Goal: Task Accomplishment & Management: Manage account settings

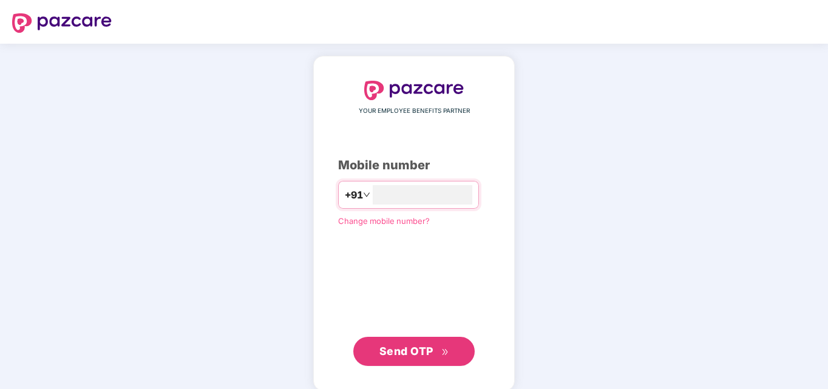
type input "**********"
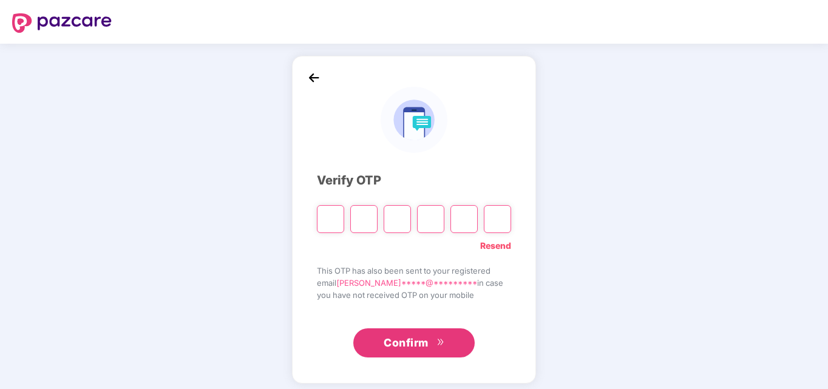
type input "*"
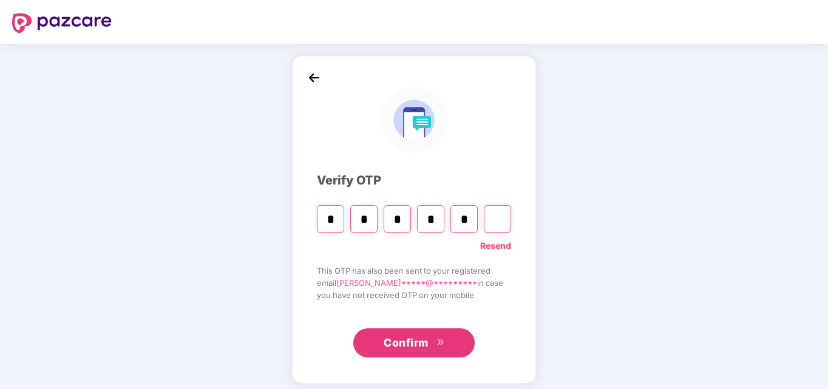
type input "*"
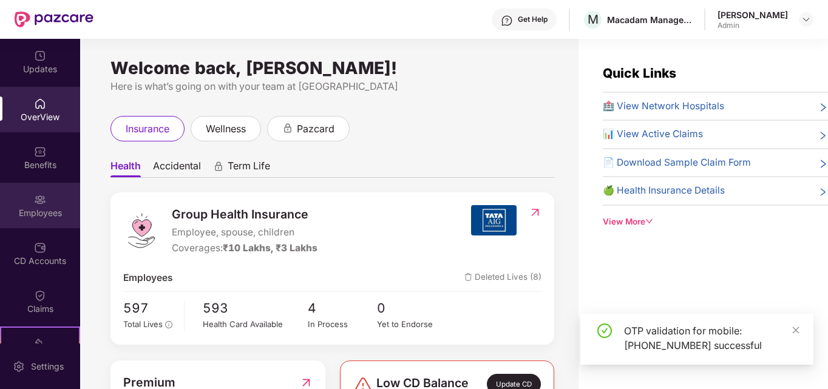
click at [42, 220] on div "Employees" at bounding box center [40, 206] width 80 height 46
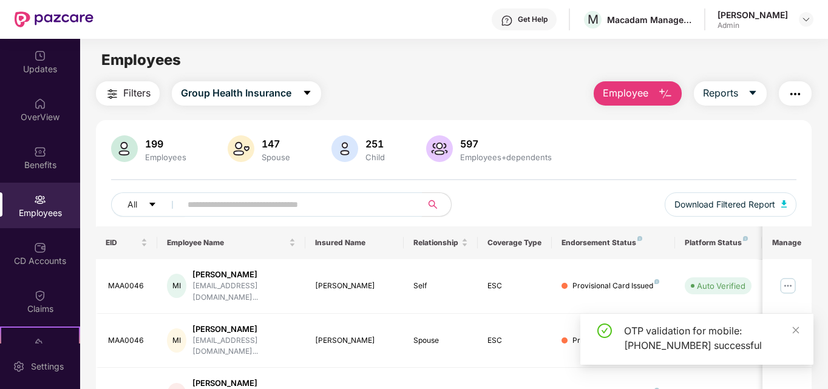
click at [244, 206] on input "text" at bounding box center [297, 204] width 218 height 18
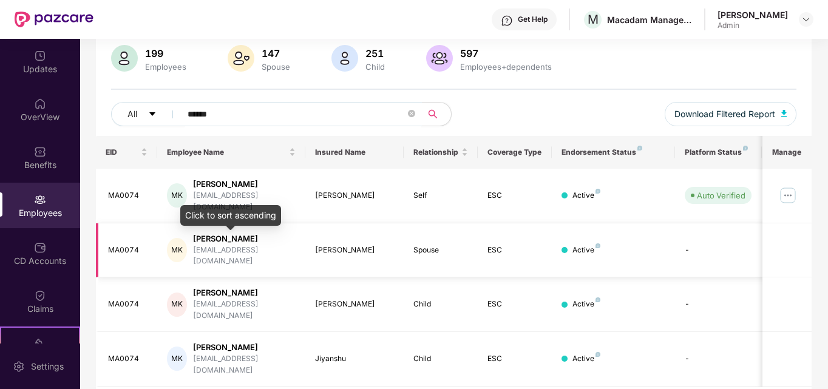
scroll to position [91, 0]
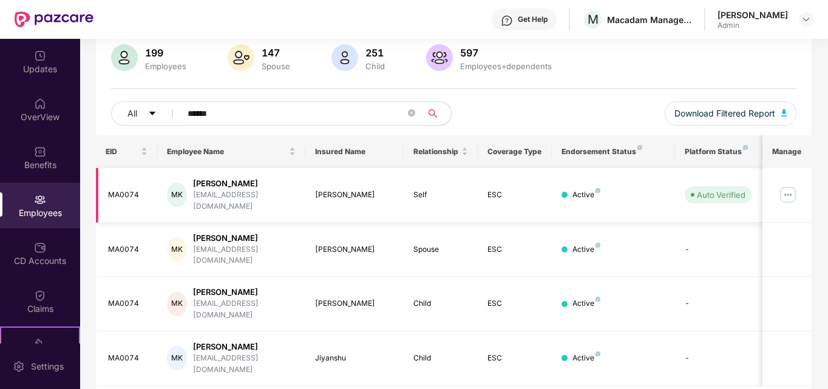
type input "******"
click at [789, 186] on img at bounding box center [787, 194] width 19 height 19
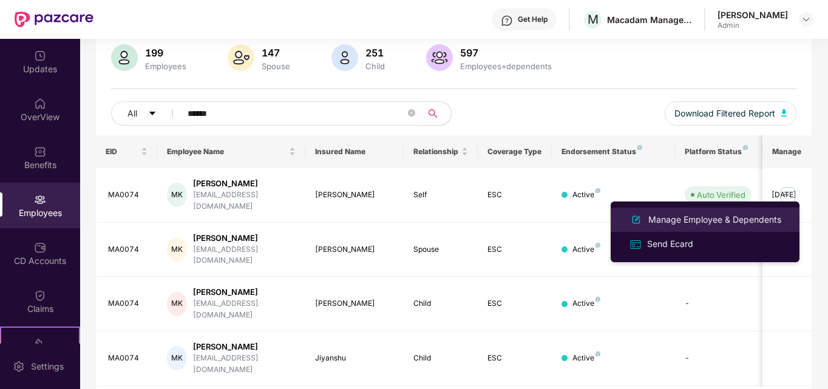
click at [734, 217] on div "Manage Employee & Dependents" at bounding box center [715, 219] width 138 height 13
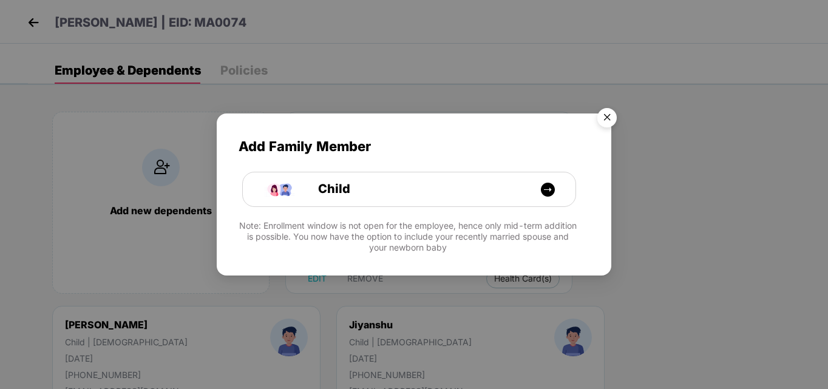
click at [605, 113] on img "Close" at bounding box center [607, 120] width 34 height 34
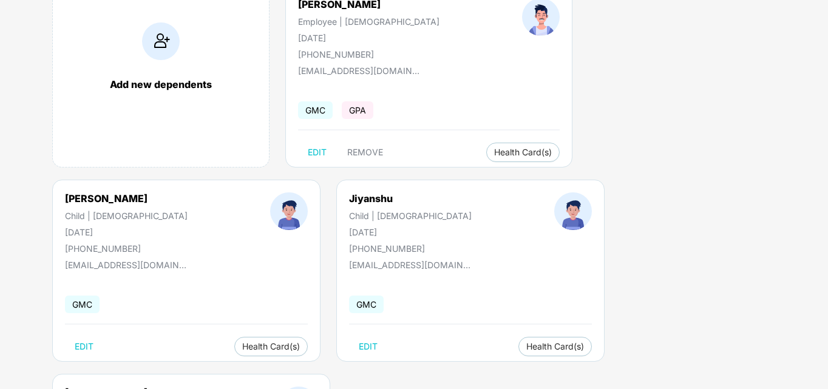
scroll to position [129, 0]
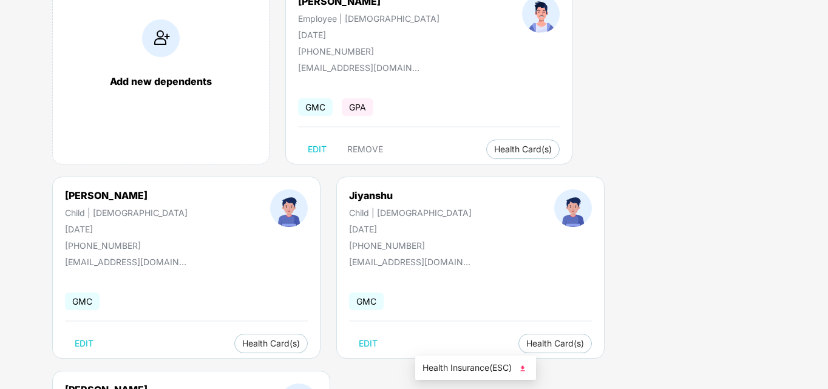
click at [461, 373] on span "Health Insurance(ESC)" at bounding box center [475, 367] width 106 height 13
click at [218, 365] on span "Health Insurance(ESC)" at bounding box center [242, 367] width 106 height 13
click at [680, 180] on span "Health Insurance(ESC)" at bounding box center [710, 173] width 106 height 13
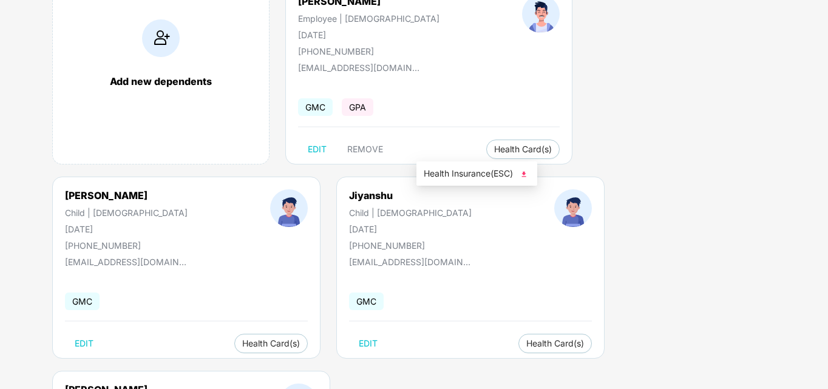
click at [463, 166] on li "Health Insurance(ESC)" at bounding box center [476, 173] width 121 height 19
